Goal: Information Seeking & Learning: Stay updated

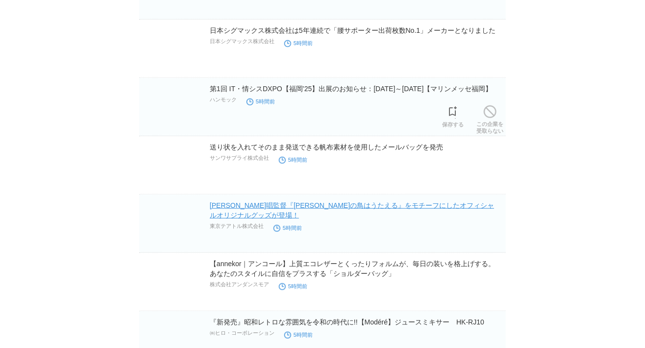
scroll to position [14847, 0]
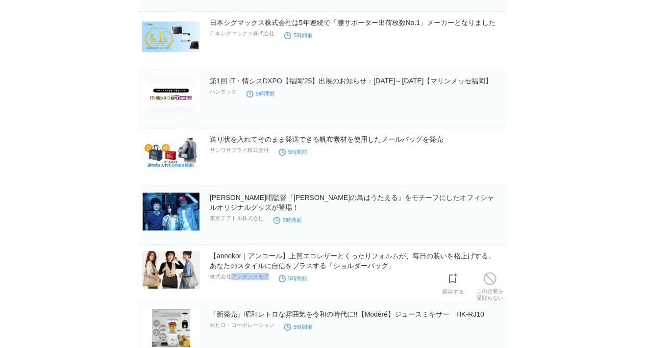
drag, startPoint x: 273, startPoint y: 268, endPoint x: 230, endPoint y: 261, distance: 43.7
click at [230, 261] on div "【annekor｜アンコール】上質エコレザーとくったりフォルムが、毎日の装いを格上げする。あなたのスタイルに自信をプラスする「ショルダーバッグ」 株式会社アン…" at bounding box center [357, 267] width 294 height 32
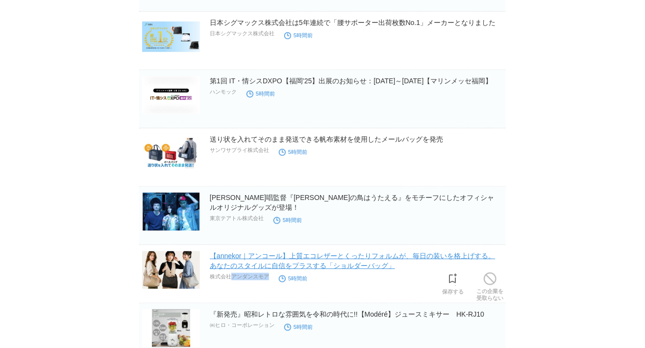
copy div "アンダンスモア"
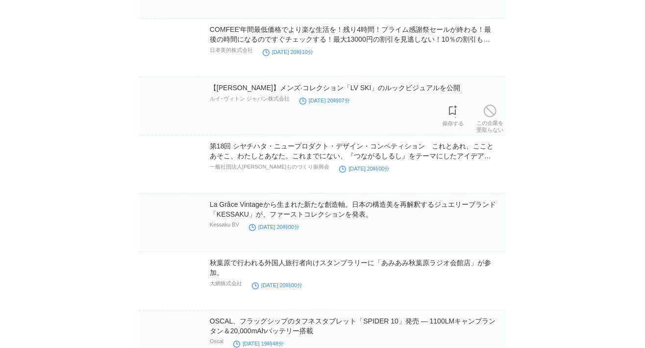
scroll to position [32938, 0]
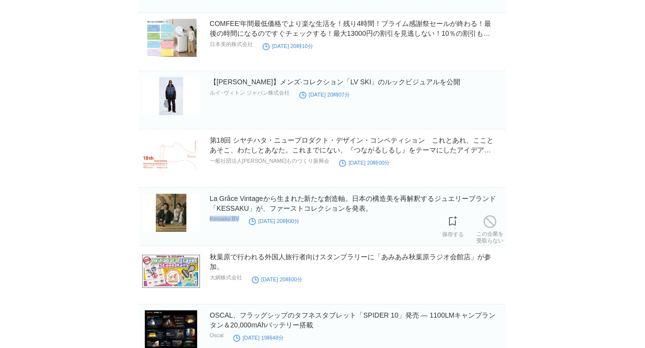
drag, startPoint x: 246, startPoint y: 190, endPoint x: 211, endPoint y: 191, distance: 34.8
click at [211, 194] on div "La Grâce Vintageから生まれた新たな創造軸。日本の構造美を再解釈するジュエリーブランド「KESSAKU」が、ファーストコレクションを発表。 Ke…" at bounding box center [357, 210] width 294 height 32
copy div "Kessaku BV"
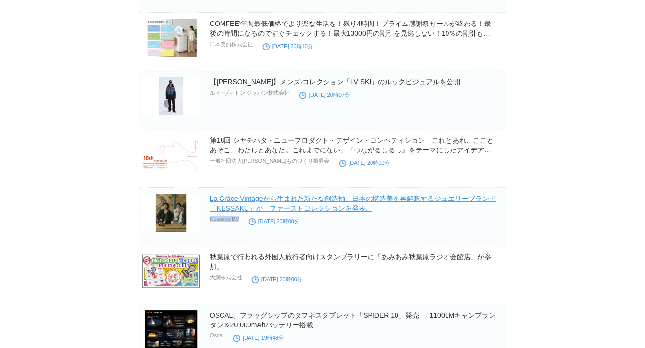
click at [237, 195] on link "La Grâce Vintageから生まれた新たな創造軸。日本の構造美を再解釈するジュエリーブランド「KESSAKU」が、ファーストコレクションを発表。" at bounding box center [353, 204] width 287 height 18
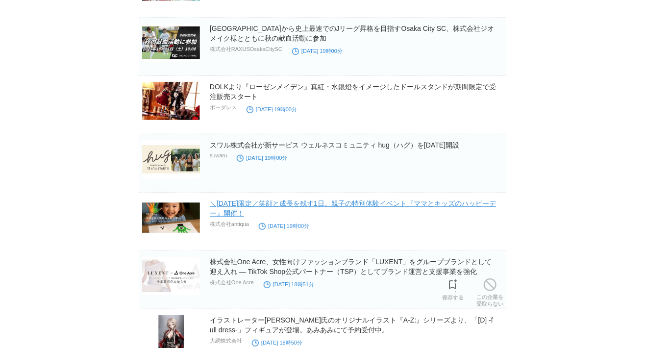
scroll to position [33592, 0]
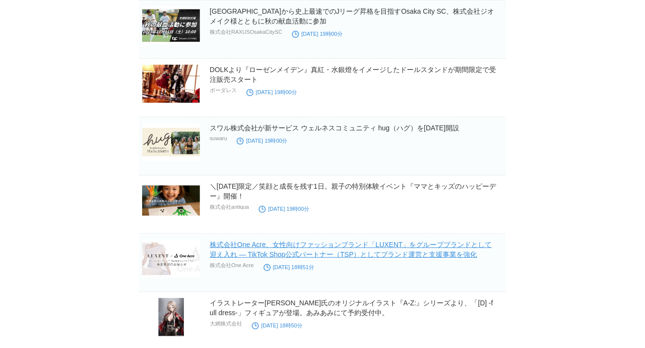
click at [280, 241] on link "株式会社One Acre、女性向けファッションブランド「LUXENT」をグループブランドとして迎え入れ — TikTok Shop公式パートナー（TSP）とし…" at bounding box center [351, 250] width 282 height 18
click at [255, 241] on link "株式会社One Acre、女性向けファッションブランド「LUXENT」をグループブランドとして迎え入れ — TikTok Shop公式パートナー（TSP）とし…" at bounding box center [351, 250] width 282 height 18
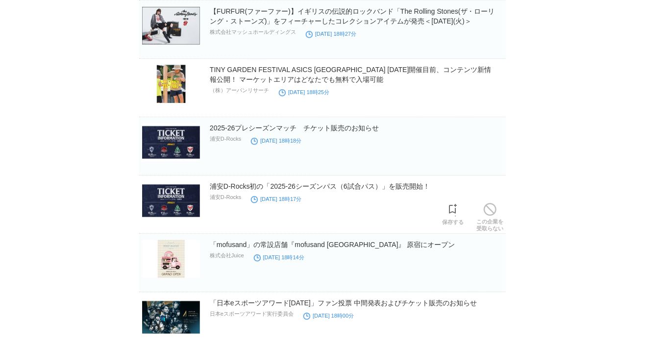
scroll to position [34573, 0]
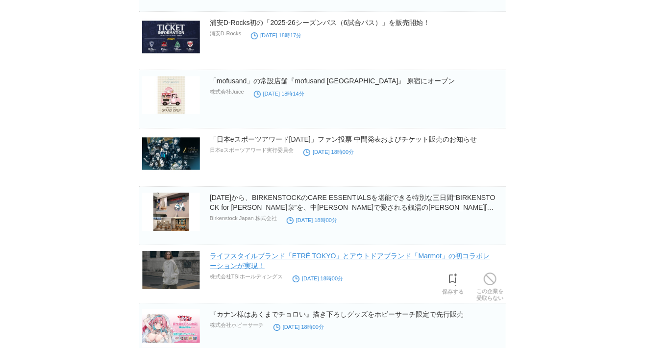
click at [250, 252] on link "ライフスタイルブランド「ETRÉ TOKYO」とアウトドアブランド「Marmot」の初コラボレーションが実現！" at bounding box center [350, 261] width 280 height 18
click at [248, 252] on link "ライフスタイルブランド「ETRÉ TOKYO」とアウトドアブランド「Marmot」の初コラボレーションが実現！" at bounding box center [350, 261] width 280 height 18
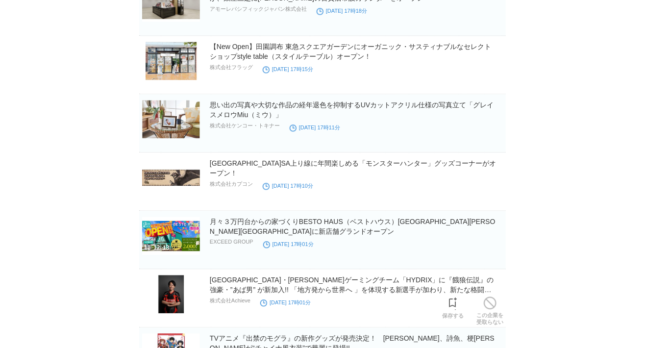
scroll to position [37275, 0]
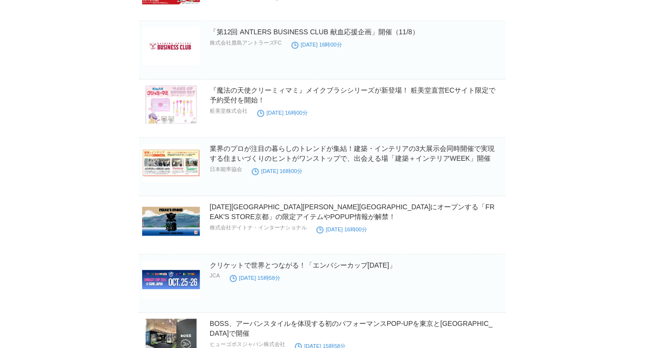
scroll to position [40152, 0]
